Goal: Transaction & Acquisition: Purchase product/service

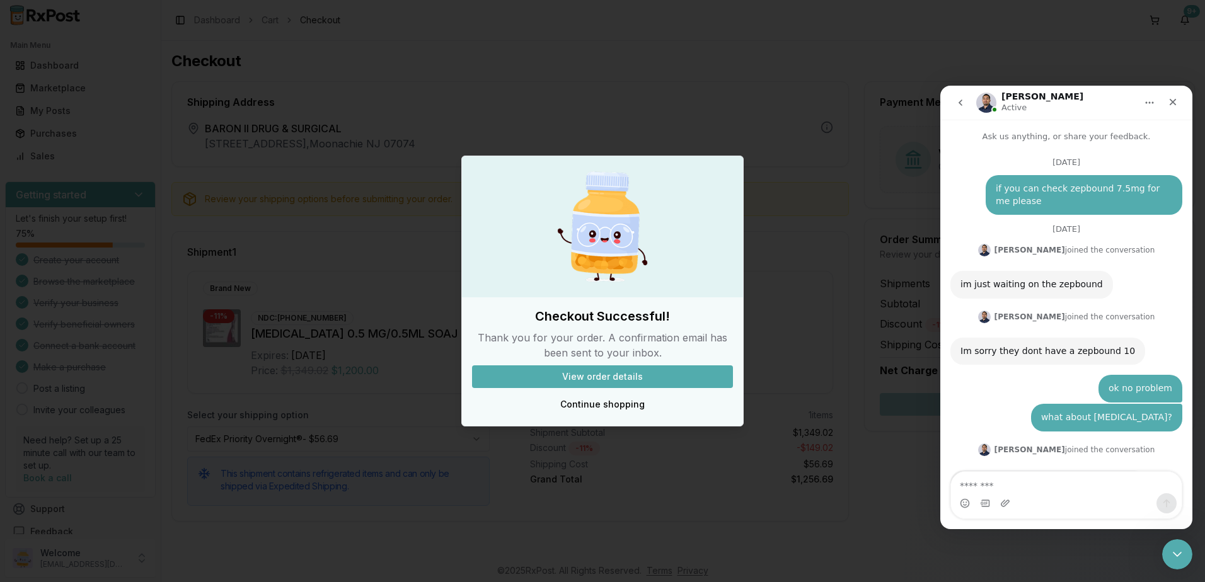
scroll to position [2, 0]
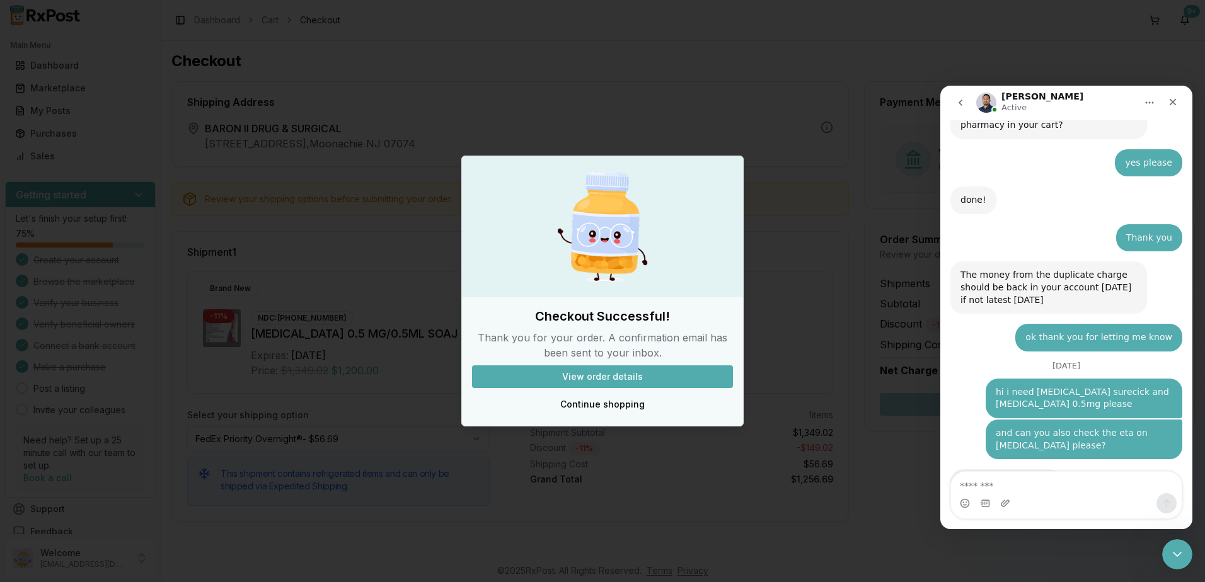
click at [1064, 488] on textarea "Message…" at bounding box center [1066, 482] width 231 height 21
type textarea "**********"
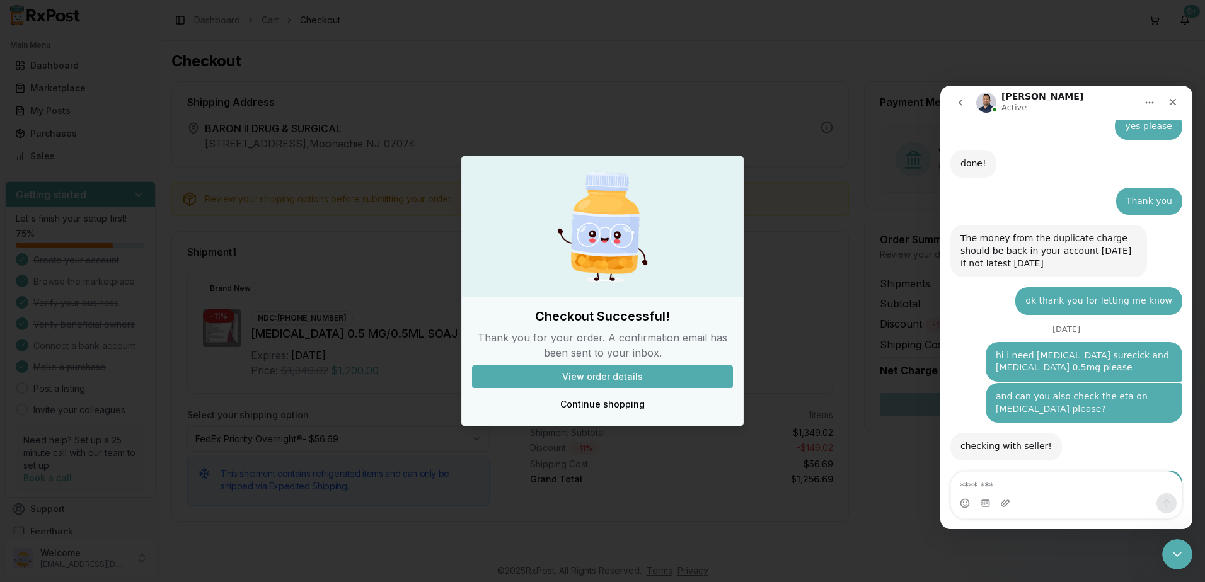
scroll to position [9139, 0]
type textarea "*"
click at [1174, 559] on icon "Close Intercom Messenger" at bounding box center [1175, 552] width 15 height 15
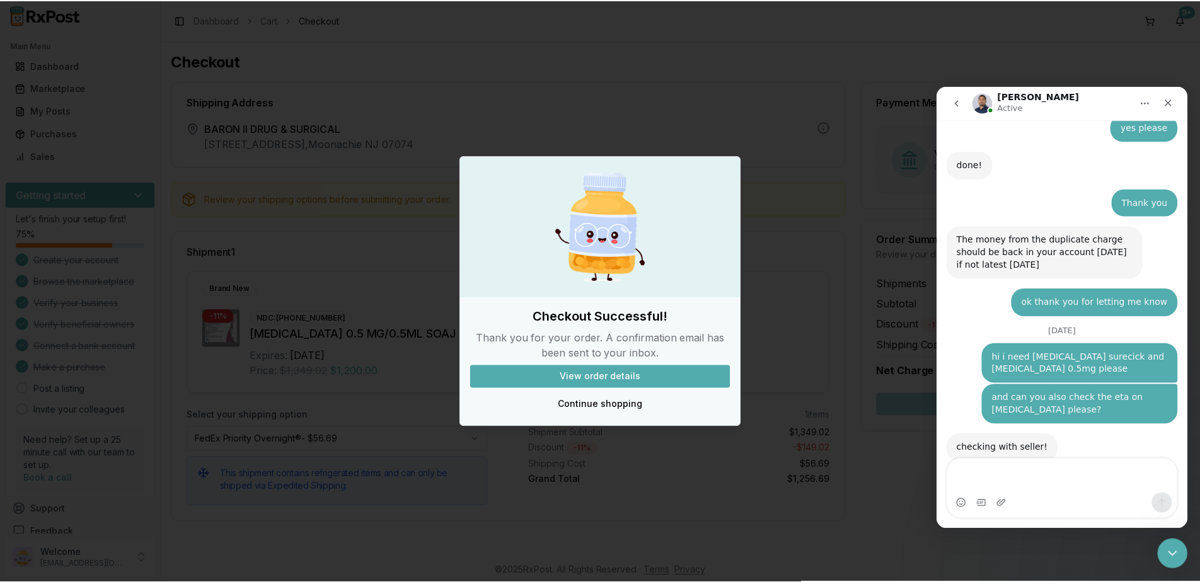
scroll to position [9151, 0]
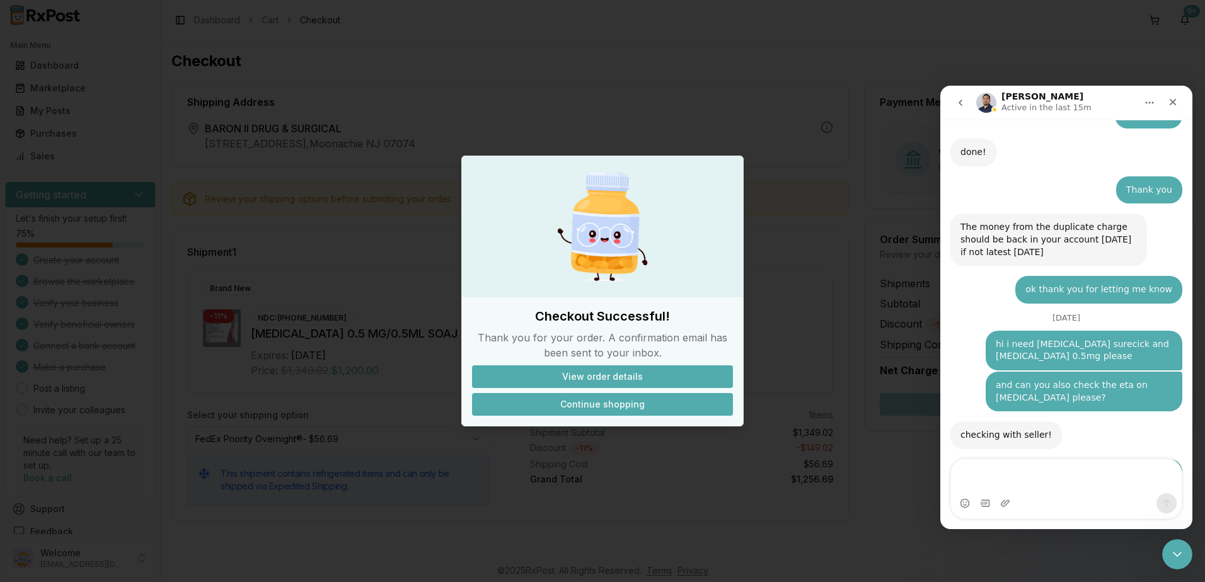
click at [589, 409] on button "Continue shopping" at bounding box center [602, 404] width 261 height 23
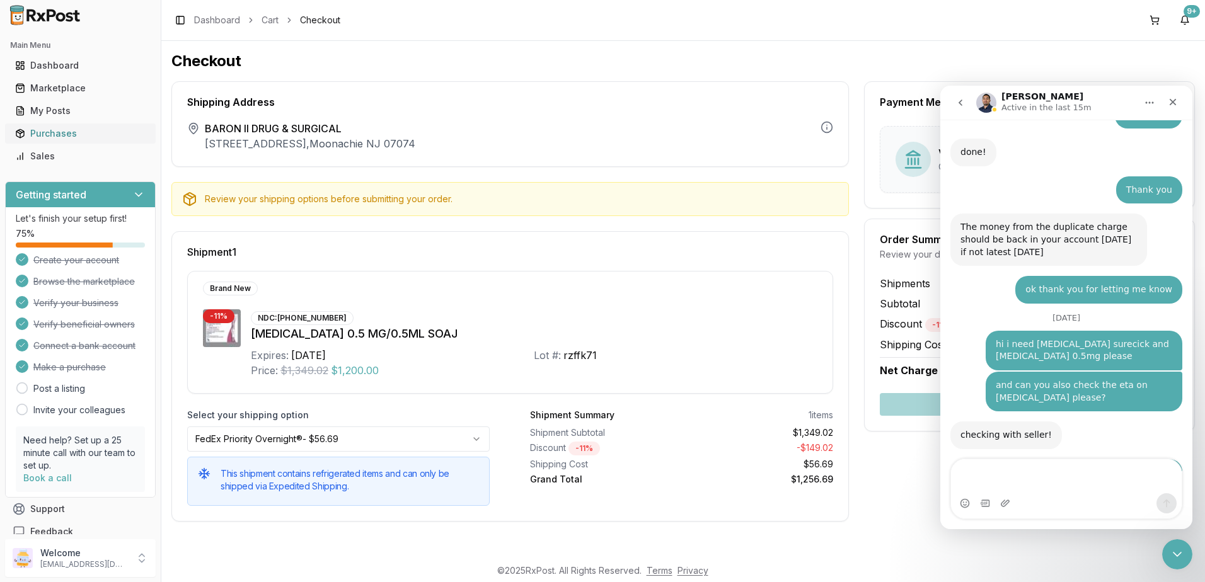
drag, startPoint x: 38, startPoint y: 136, endPoint x: 51, endPoint y: 136, distance: 13.2
click at [38, 136] on div "Purchases" at bounding box center [80, 133] width 130 height 13
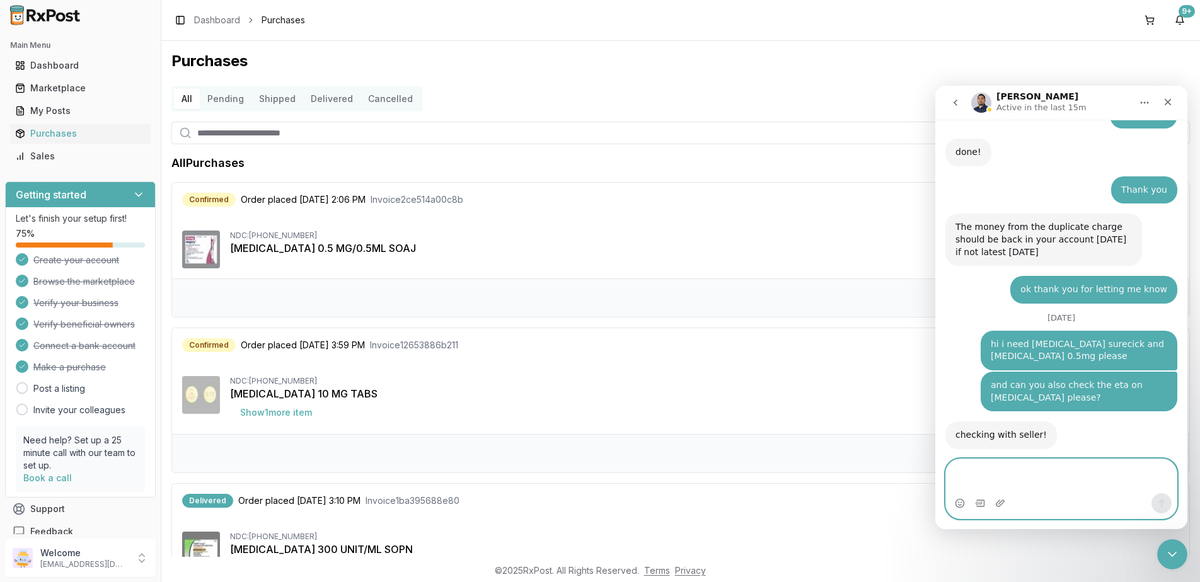
click at [1116, 467] on textarea "Message…" at bounding box center [1061, 477] width 231 height 34
click at [1080, 466] on textarea "Message…" at bounding box center [1061, 477] width 231 height 34
type textarea "**********"
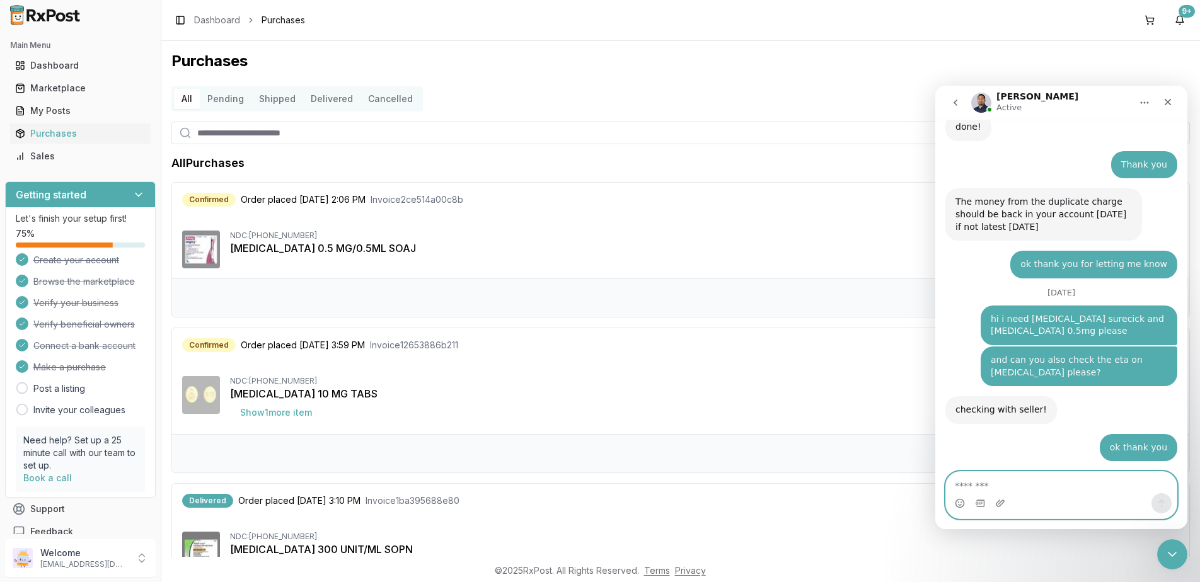
scroll to position [9189, 0]
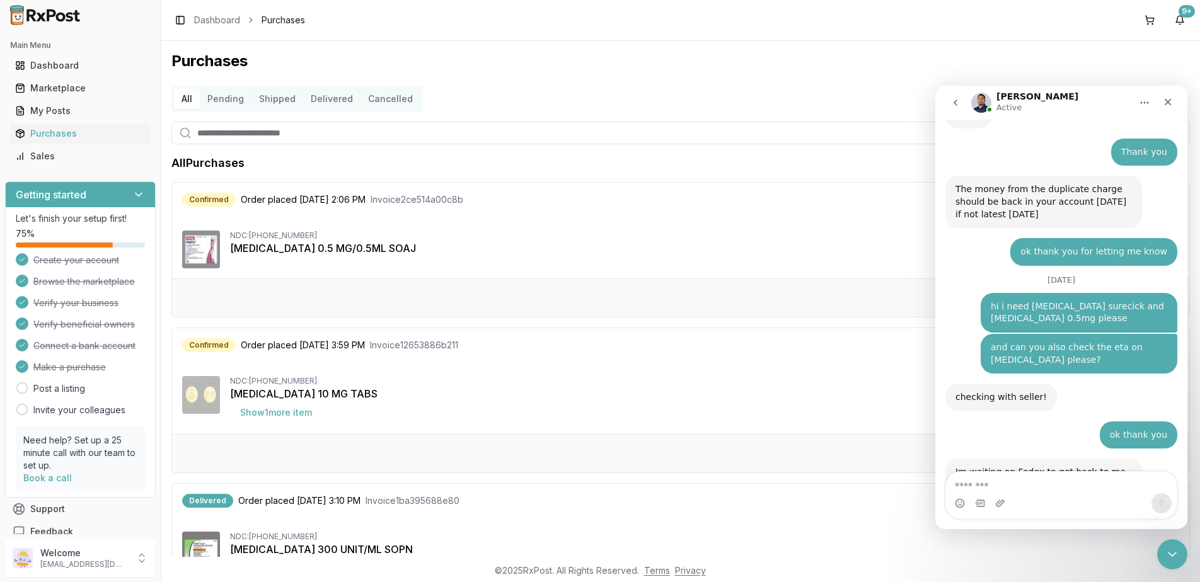
click at [1053, 495] on div "Intercom messenger" at bounding box center [1061, 504] width 231 height 20
click at [1067, 491] on textarea "Message…" at bounding box center [1061, 482] width 231 height 21
type textarea "******"
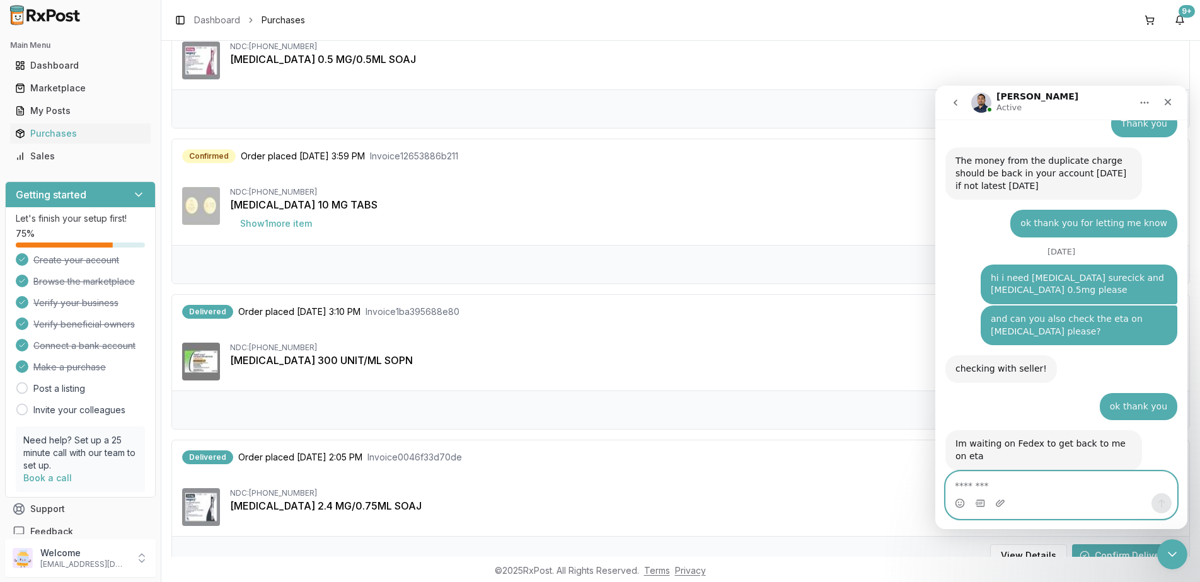
scroll to position [0, 0]
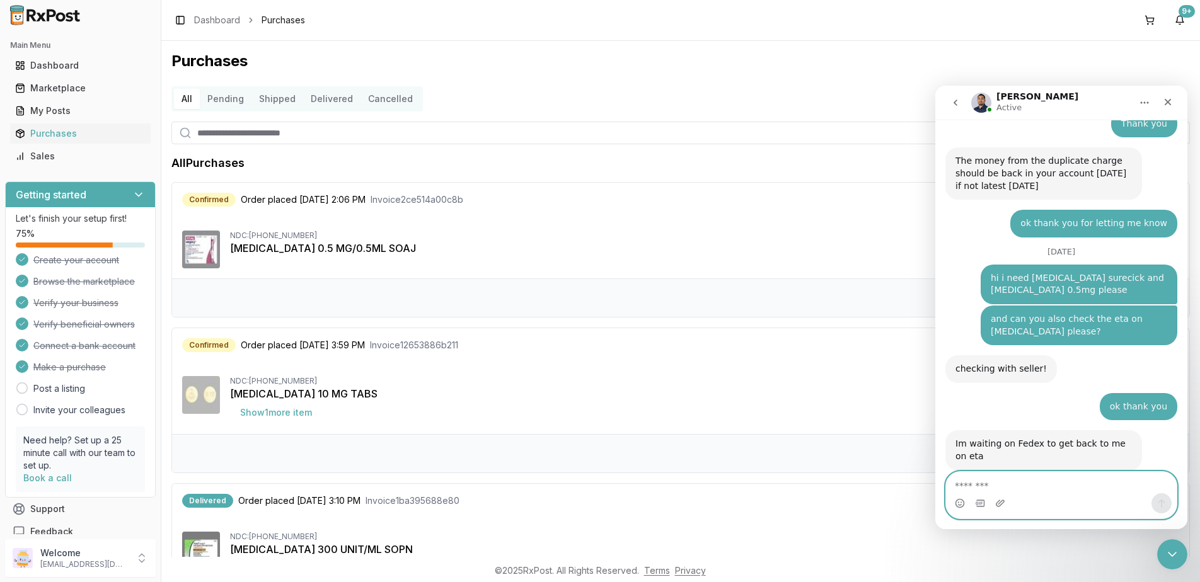
click at [1042, 493] on textarea "Message…" at bounding box center [1061, 482] width 231 height 21
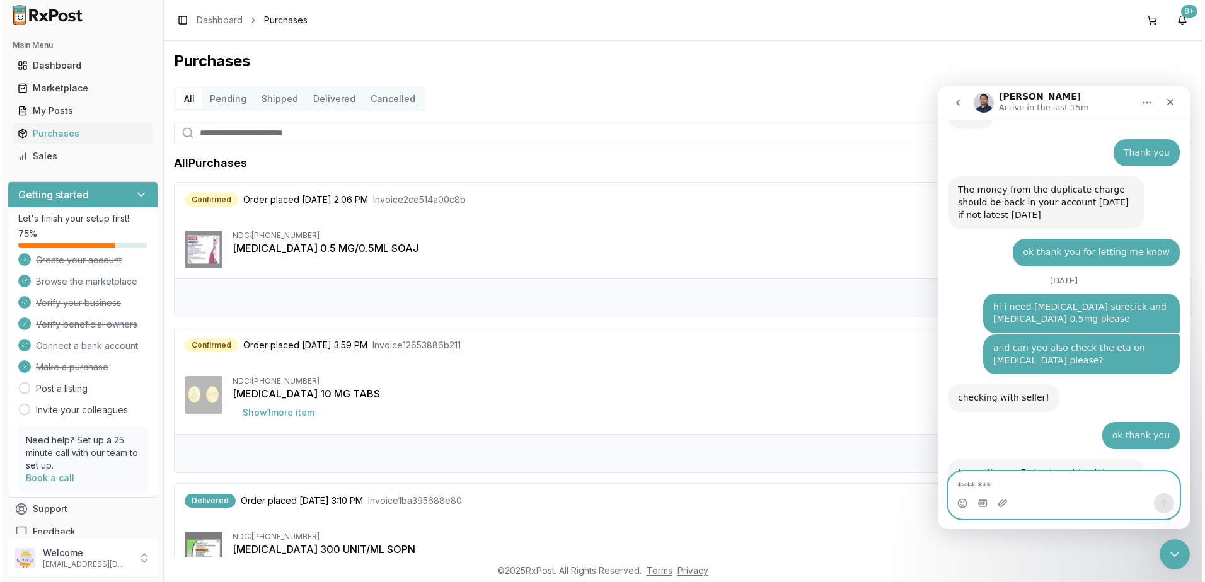
scroll to position [9246, 0]
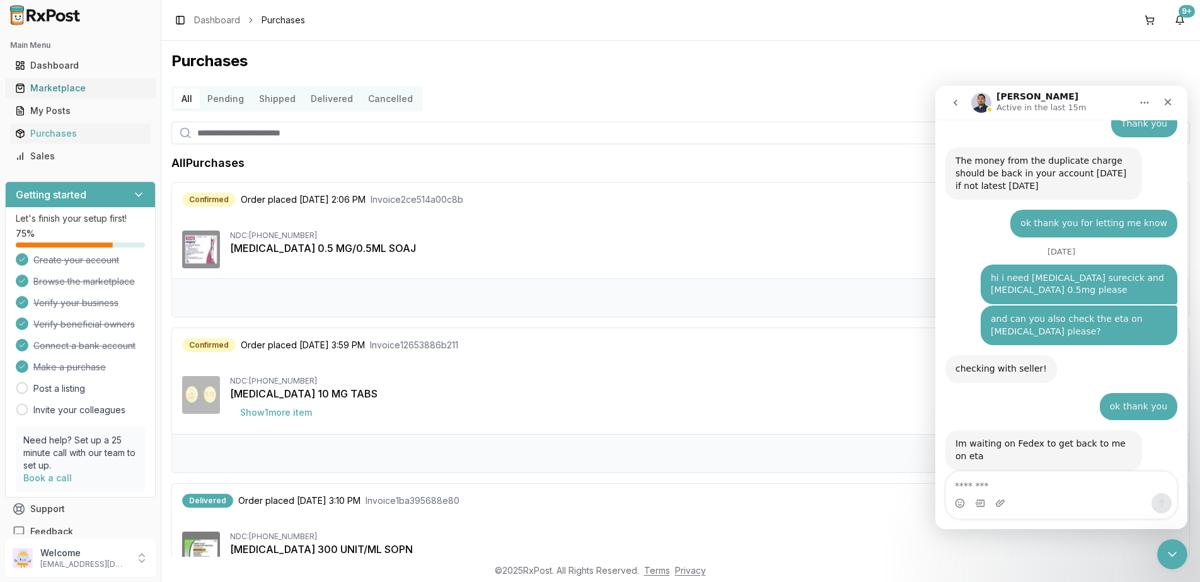
drag, startPoint x: 62, startPoint y: 87, endPoint x: 84, endPoint y: 84, distance: 22.2
click at [62, 87] on div "Marketplace" at bounding box center [80, 88] width 130 height 13
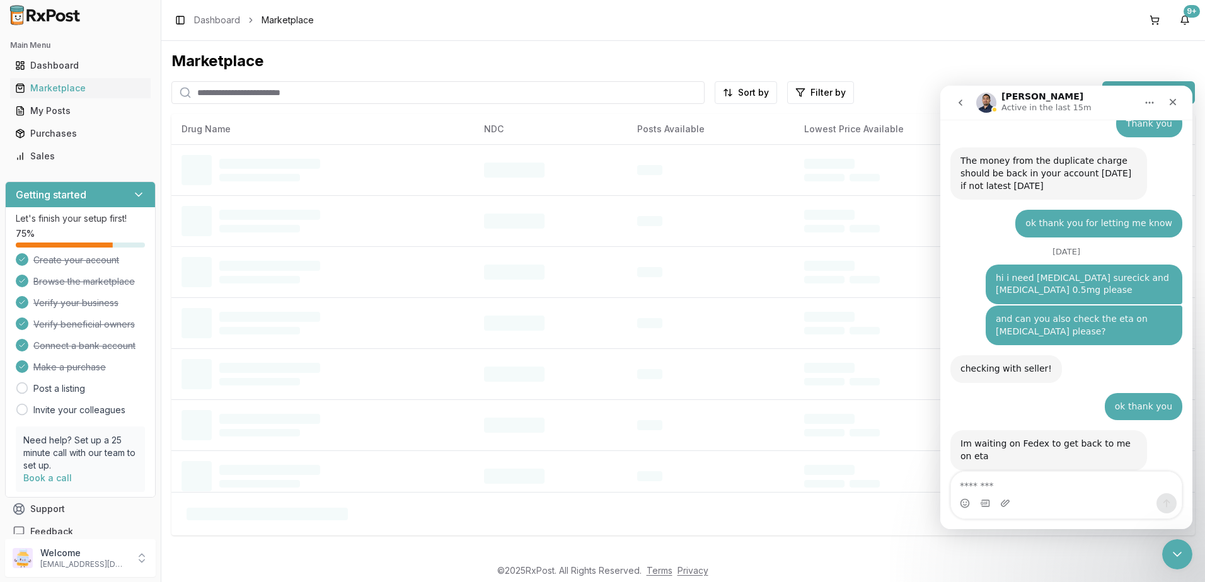
click at [391, 99] on input "search" at bounding box center [437, 92] width 533 height 23
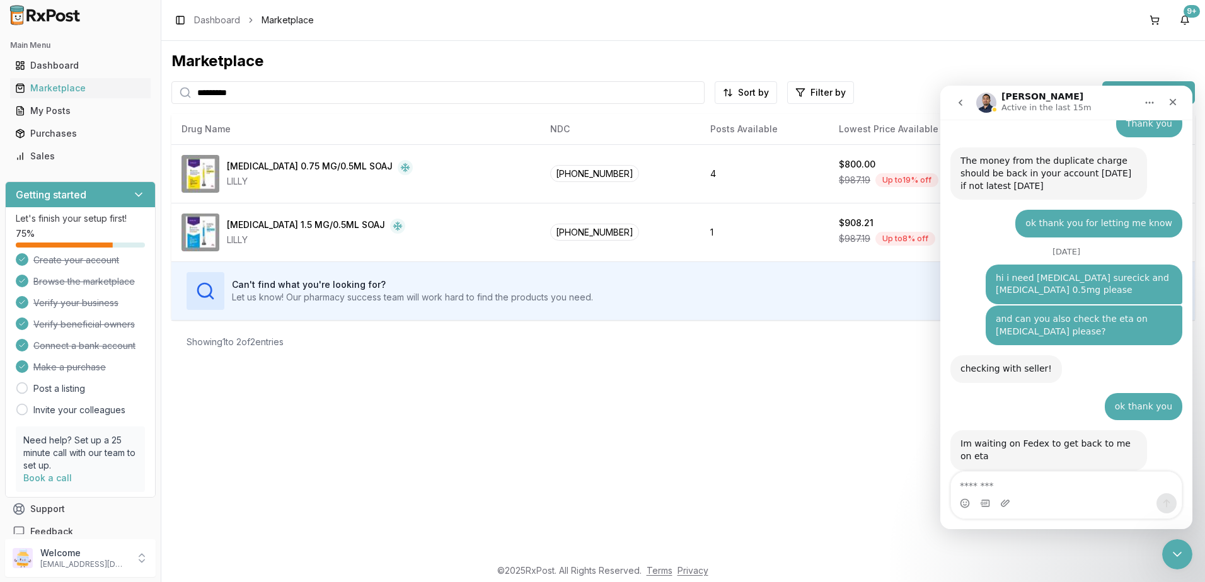
type input "*********"
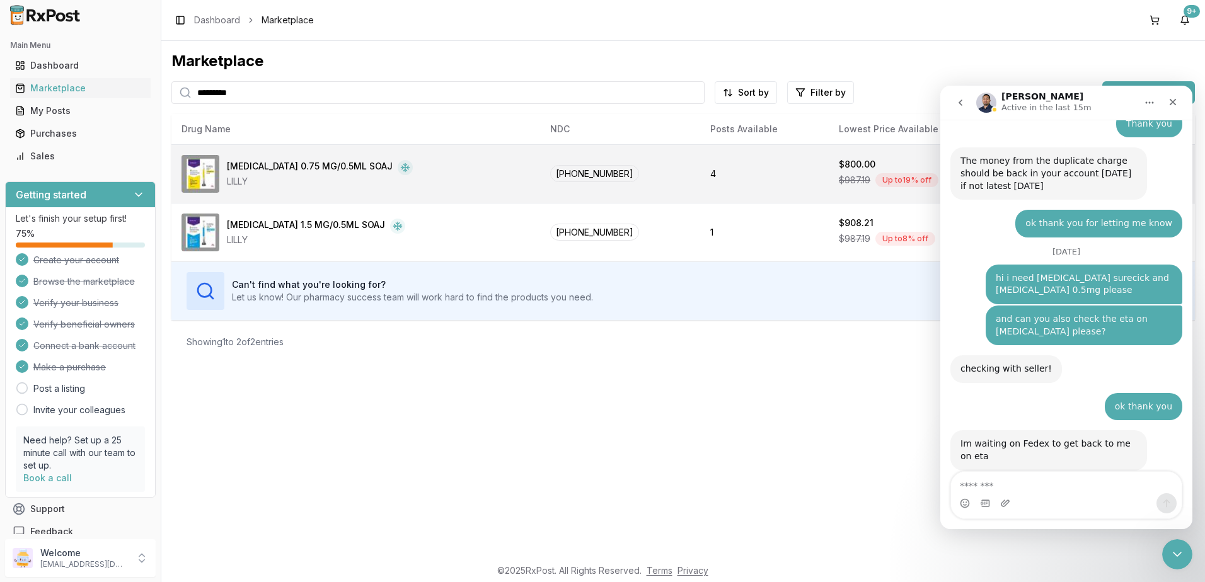
click at [736, 171] on td "4" at bounding box center [764, 173] width 129 height 59
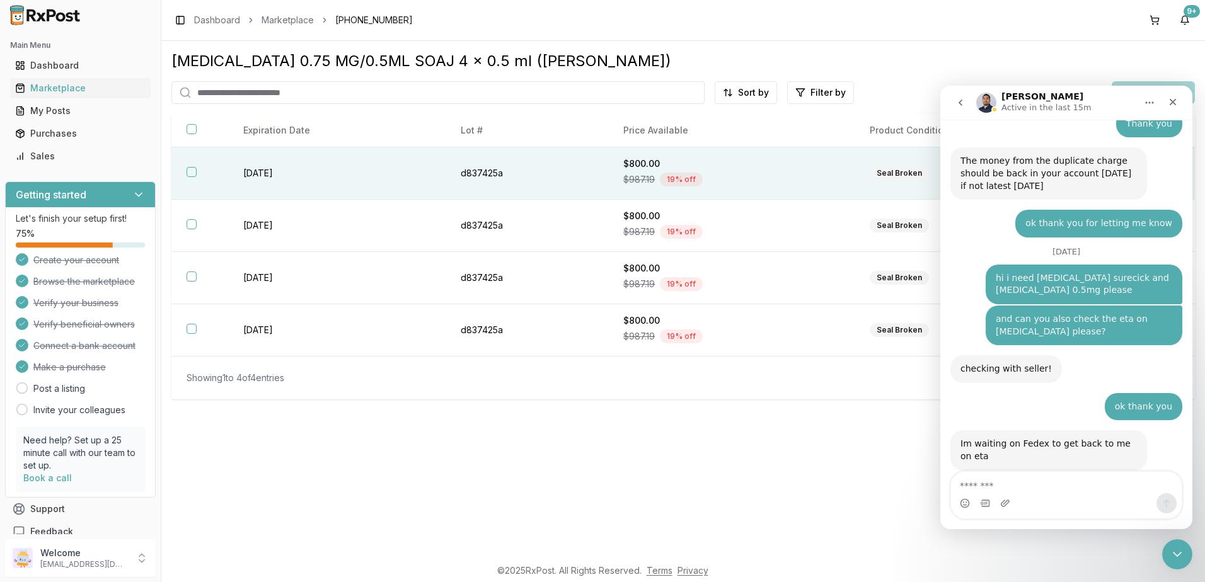
click at [799, 176] on div "$987.19 19 % off" at bounding box center [731, 179] width 216 height 19
click at [1178, 544] on div "Close Intercom Messenger" at bounding box center [1175, 553] width 30 height 30
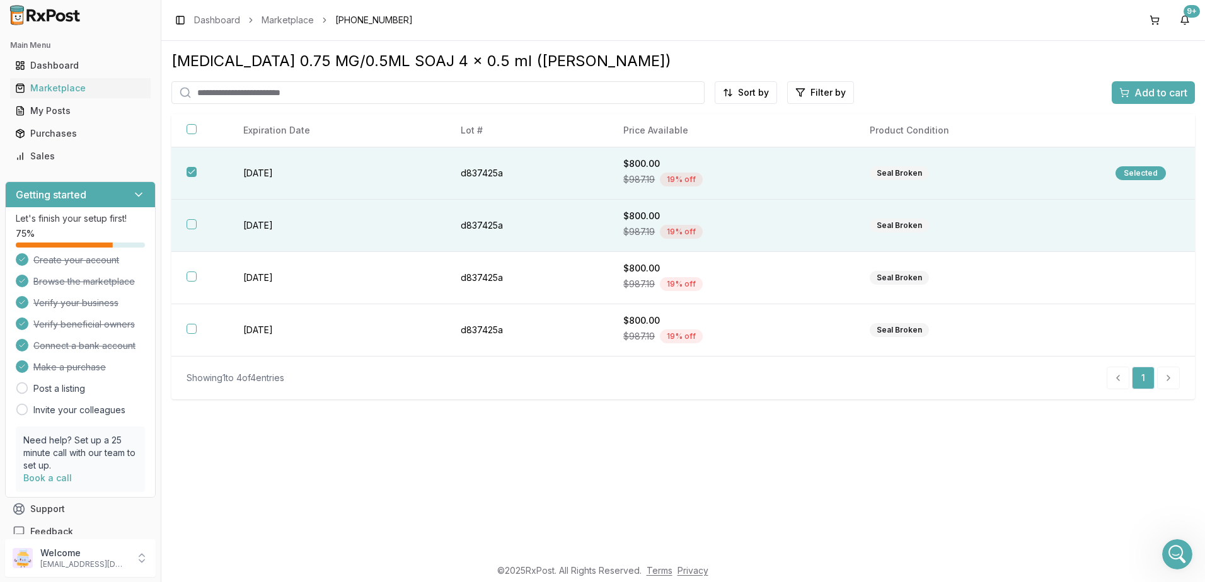
click at [772, 219] on div "$800.00" at bounding box center [731, 216] width 216 height 13
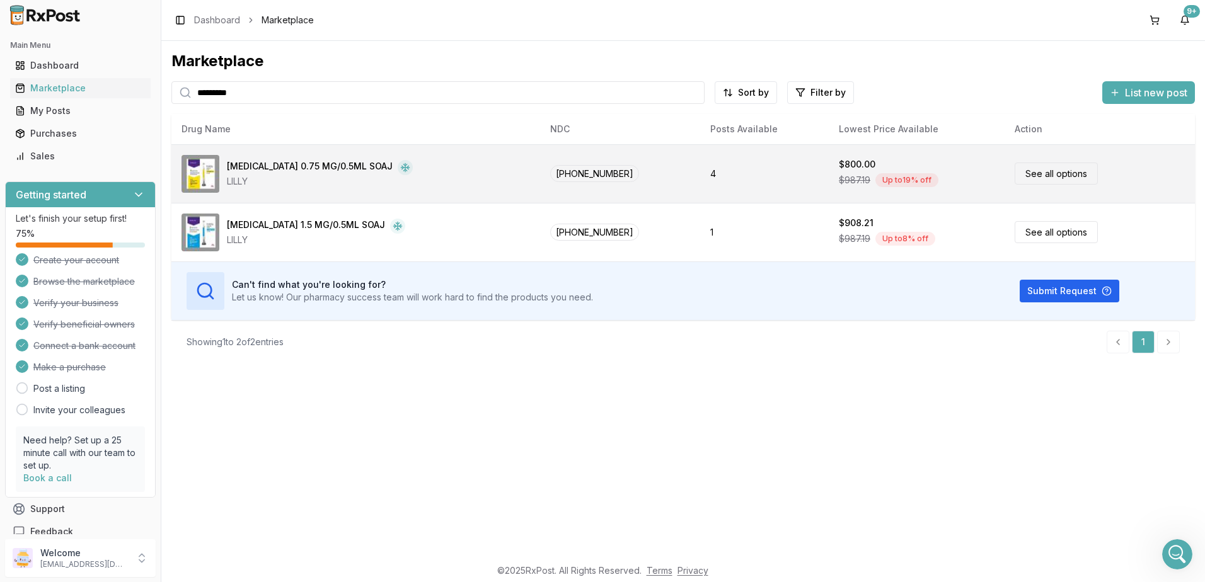
click at [740, 176] on td "4" at bounding box center [764, 173] width 129 height 59
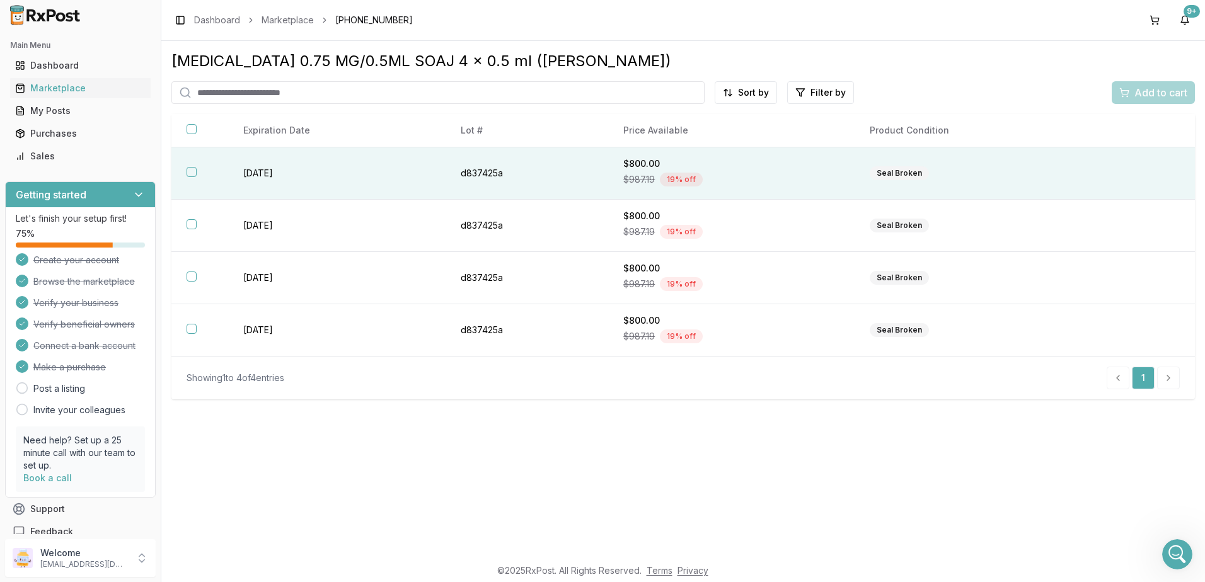
click at [1002, 178] on div "Seal Broken" at bounding box center [978, 173] width 216 height 14
click at [1136, 88] on span "Add to cart" at bounding box center [1161, 92] width 53 height 15
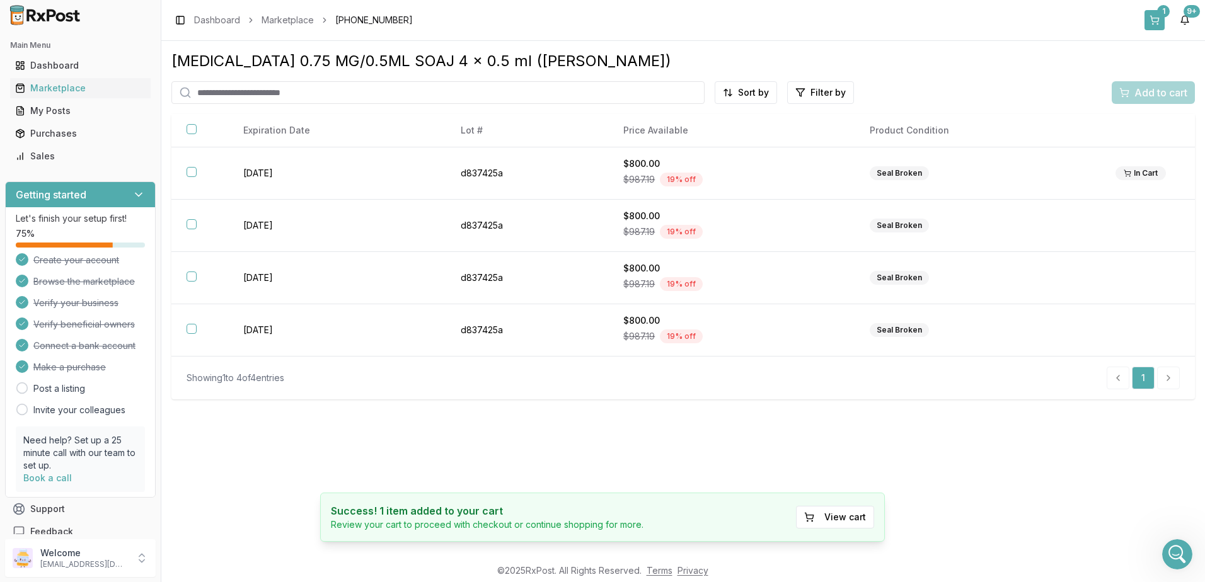
click at [1161, 13] on div "1" at bounding box center [1163, 11] width 13 height 13
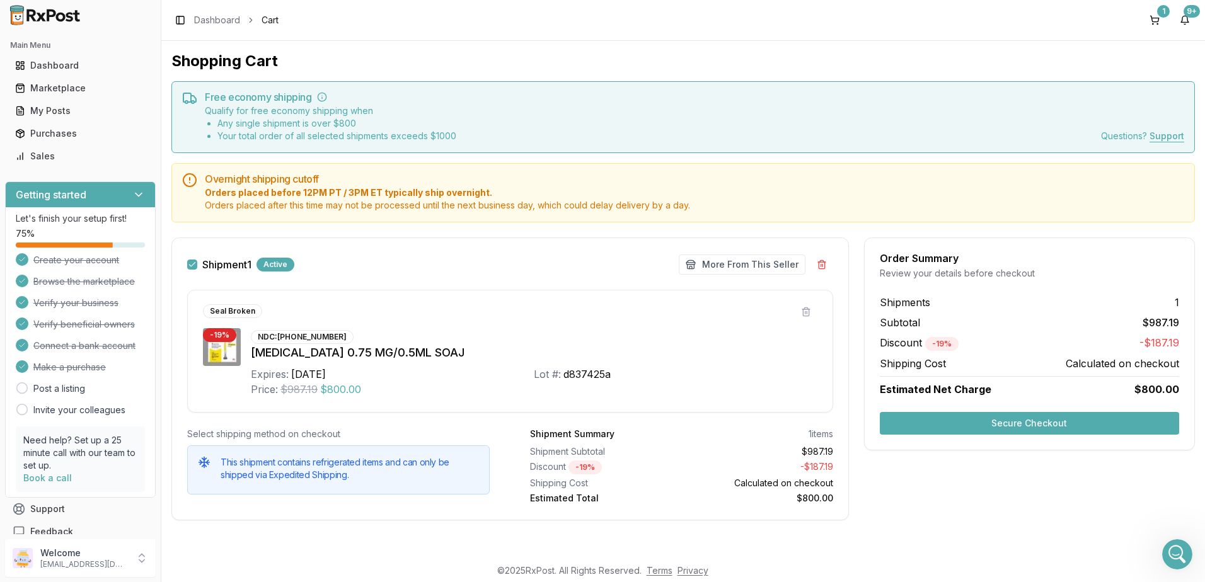
click at [1043, 417] on button "Secure Checkout" at bounding box center [1029, 423] width 299 height 23
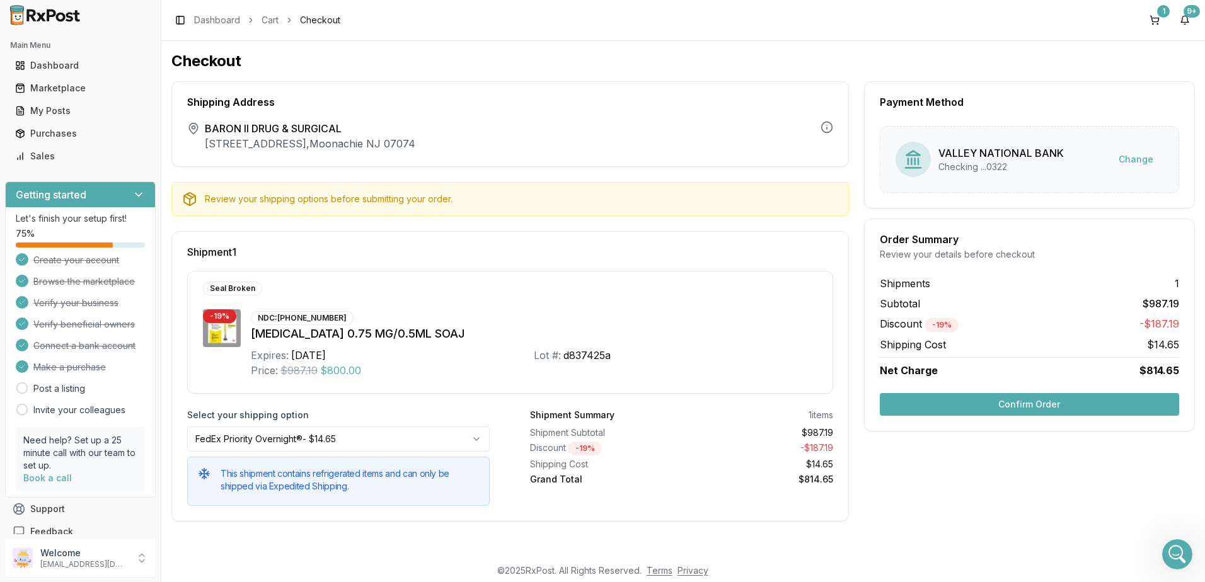
click at [1034, 403] on button "Confirm Order" at bounding box center [1029, 404] width 299 height 23
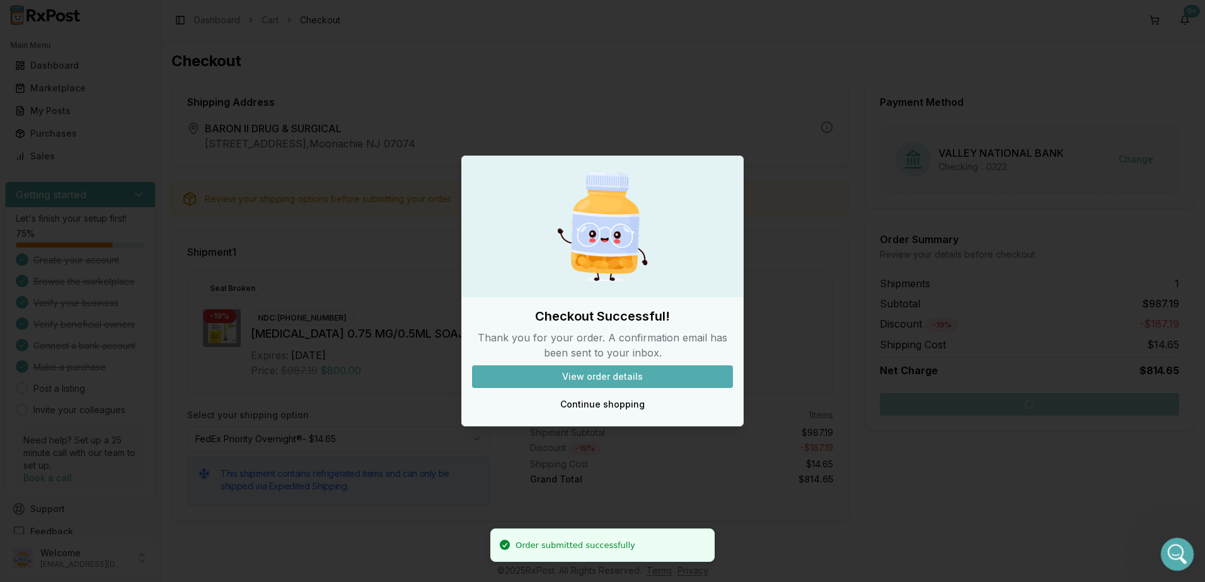
click at [1172, 546] on icon "Open Intercom Messenger" at bounding box center [1175, 553] width 21 height 21
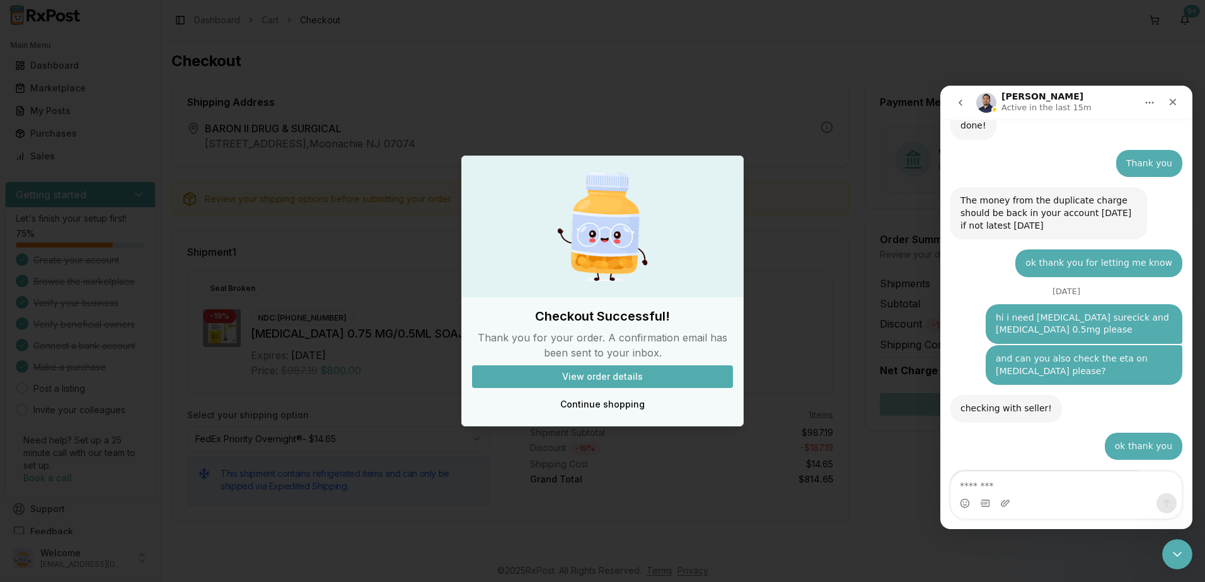
scroll to position [9246, 0]
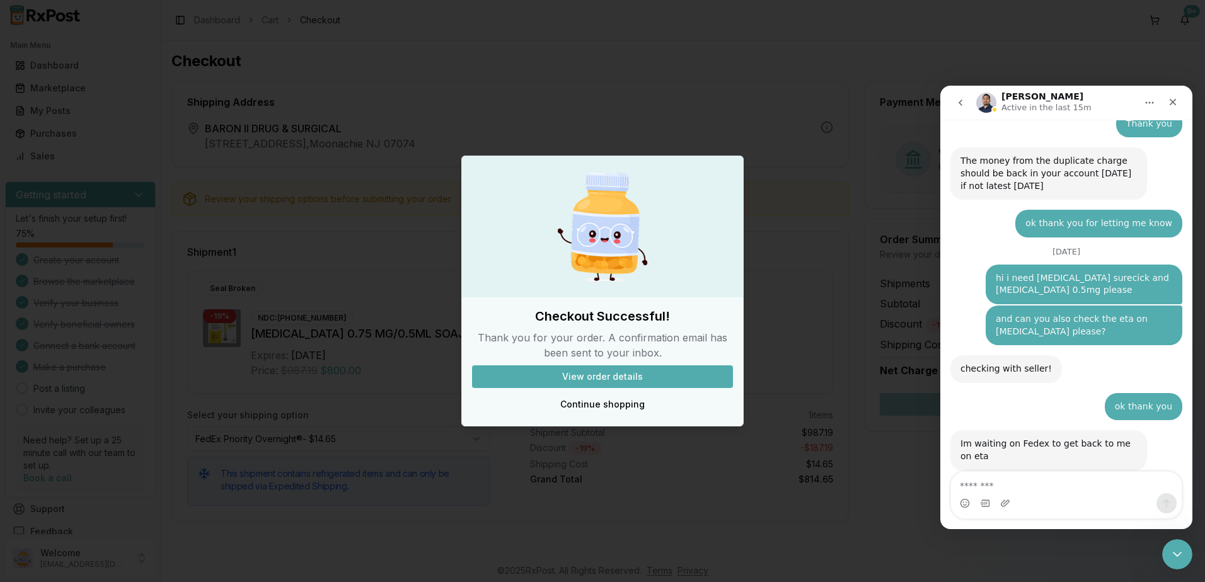
click at [1027, 487] on textarea "Message…" at bounding box center [1066, 482] width 231 height 21
type textarea "**********"
